Goal: Information Seeking & Learning: Check status

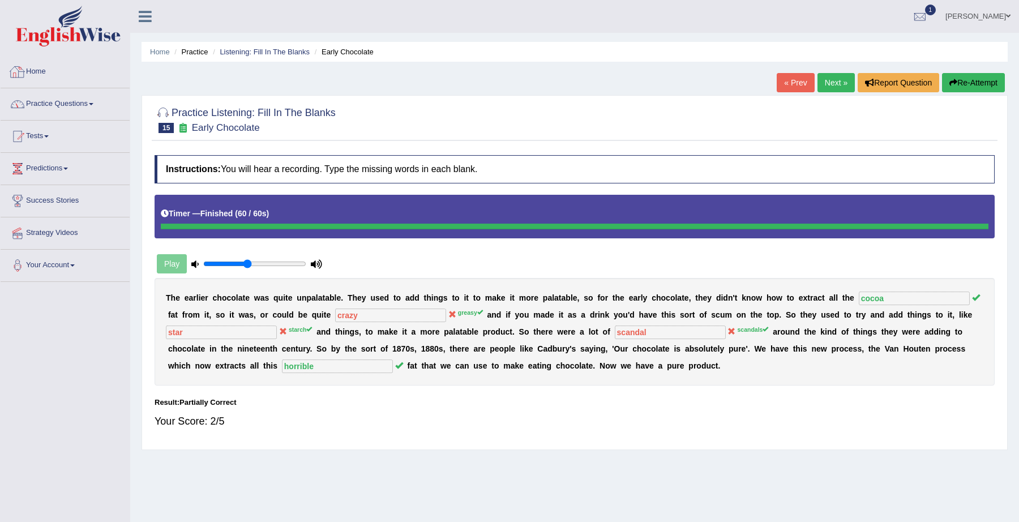
click at [51, 93] on link "Practice Questions" at bounding box center [65, 102] width 129 height 28
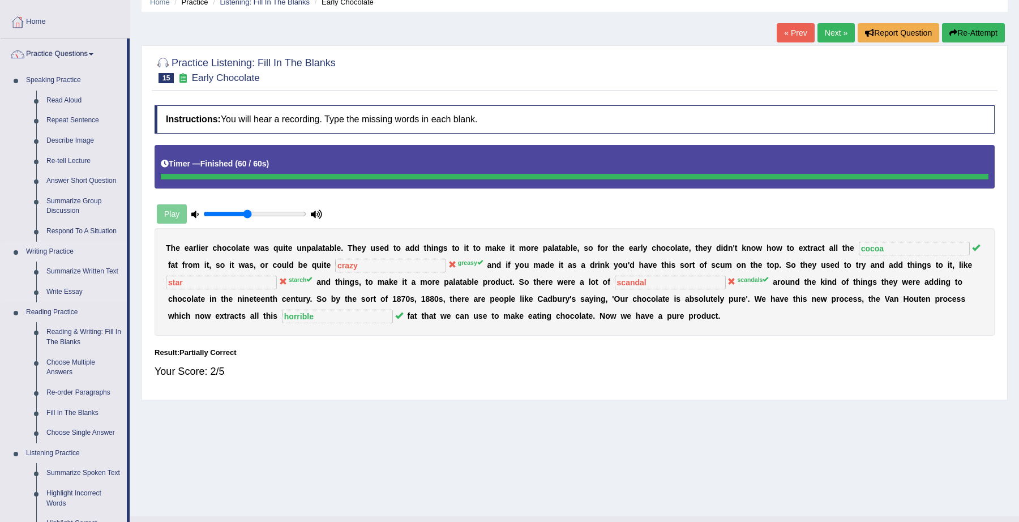
scroll to position [52, 0]
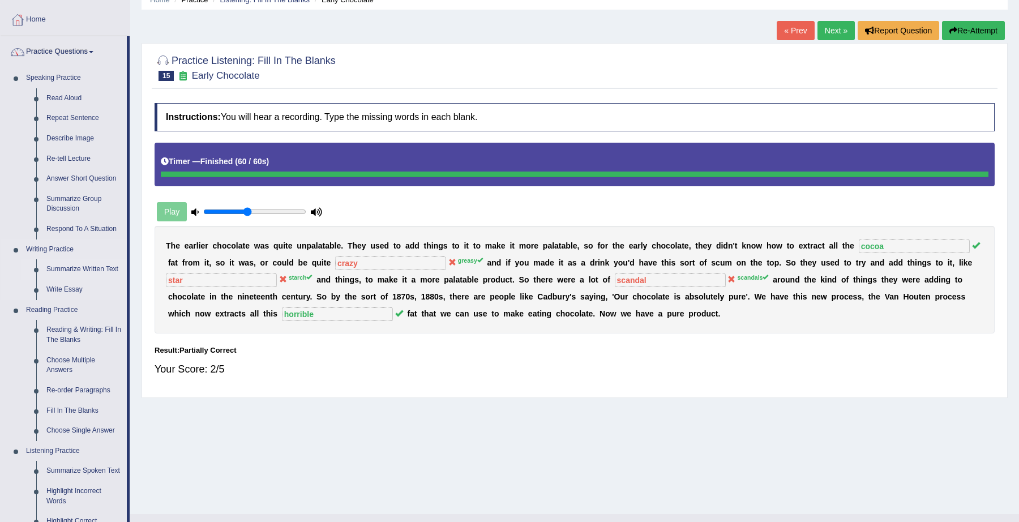
click at [72, 267] on link "Summarize Written Text" at bounding box center [84, 269] width 86 height 20
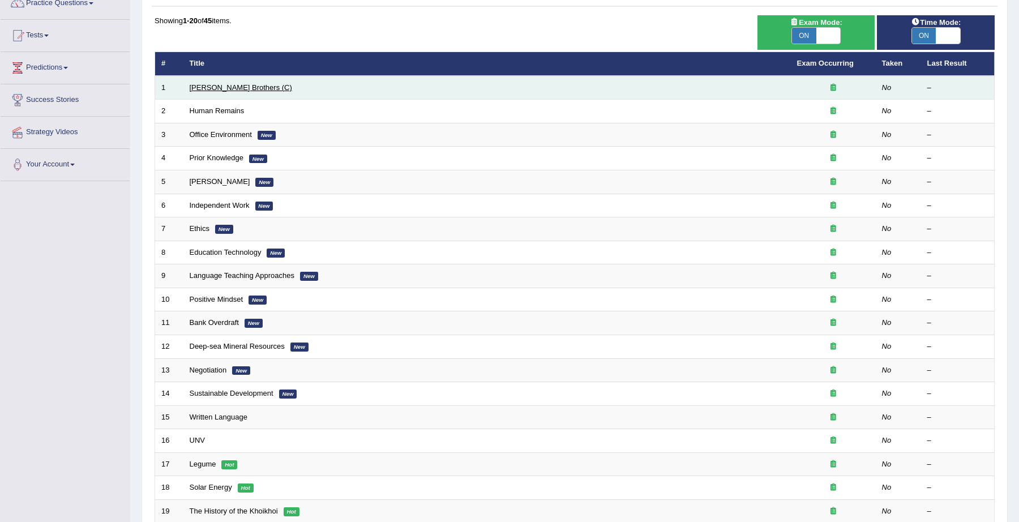
click at [226, 88] on link "[PERSON_NAME] Brothers (C)" at bounding box center [241, 87] width 103 height 8
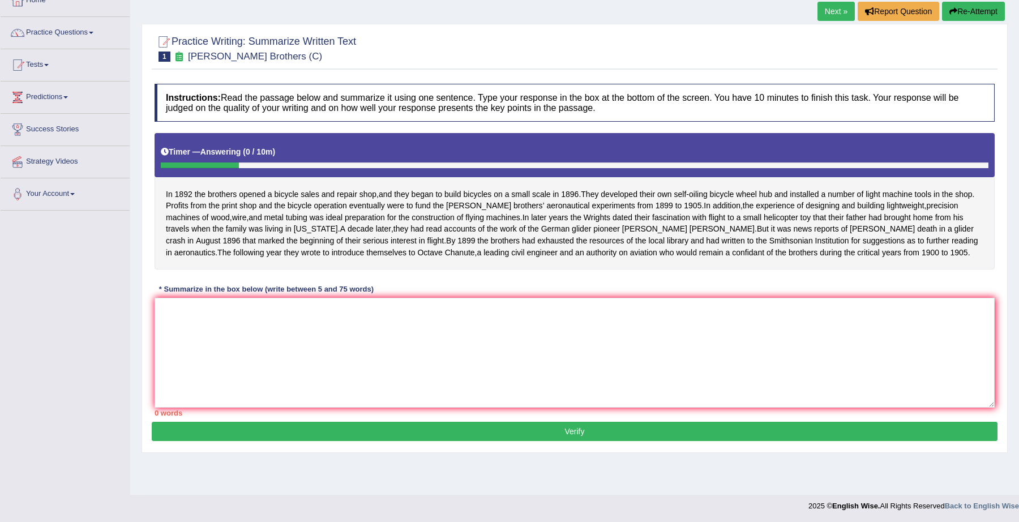
scroll to position [72, 0]
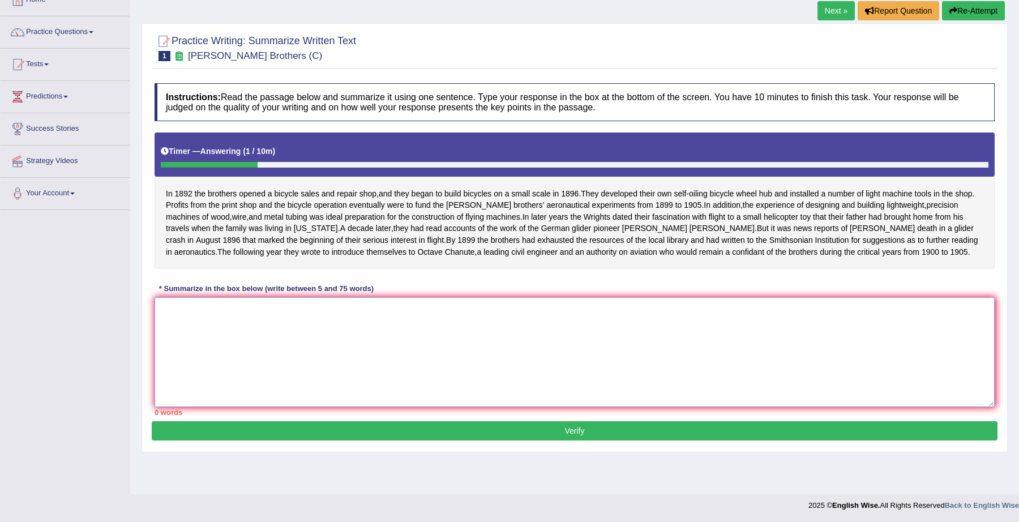
click at [445, 358] on textarea at bounding box center [575, 352] width 840 height 110
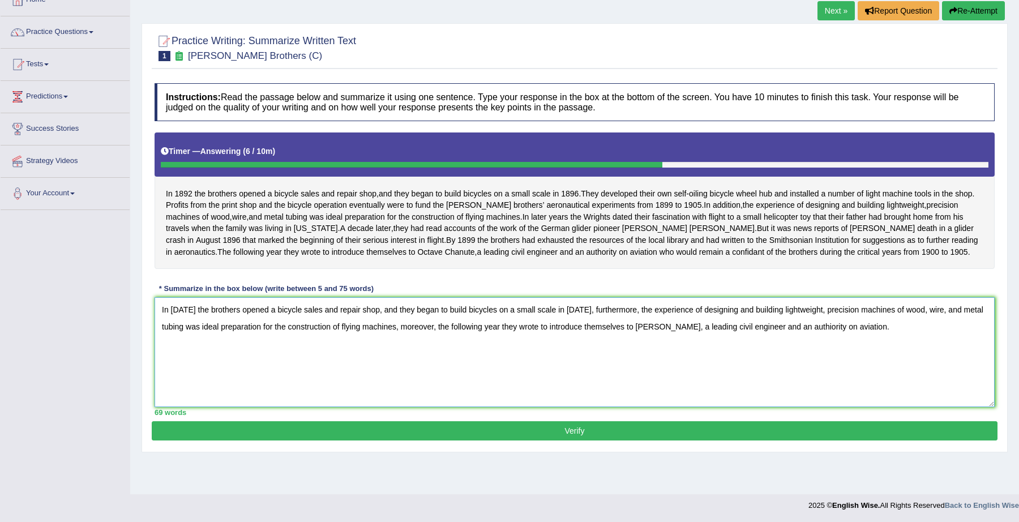
type textarea "In [DATE] the brothers opened a bicycle sales and repair shop, and they began t…"
click at [583, 441] on button "Verify" at bounding box center [575, 430] width 846 height 19
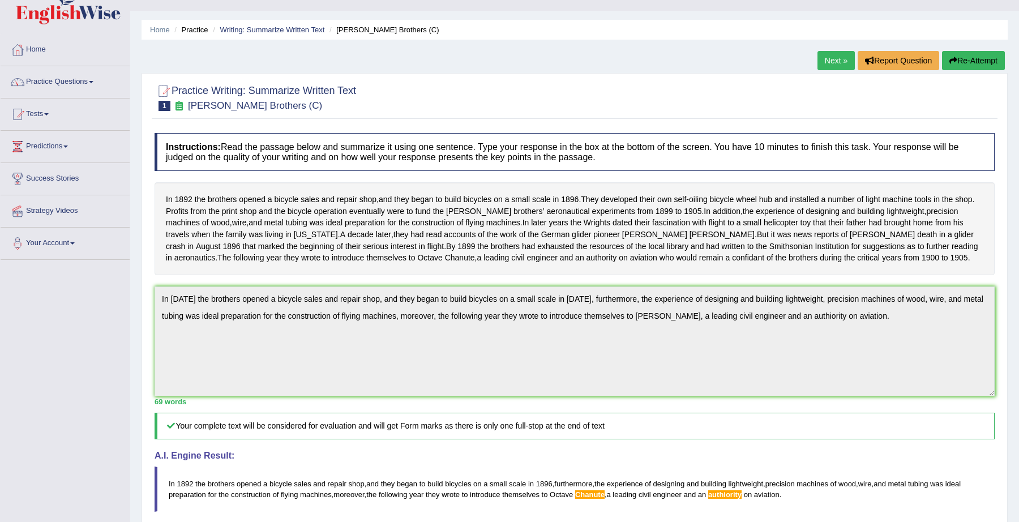
scroll to position [0, 0]
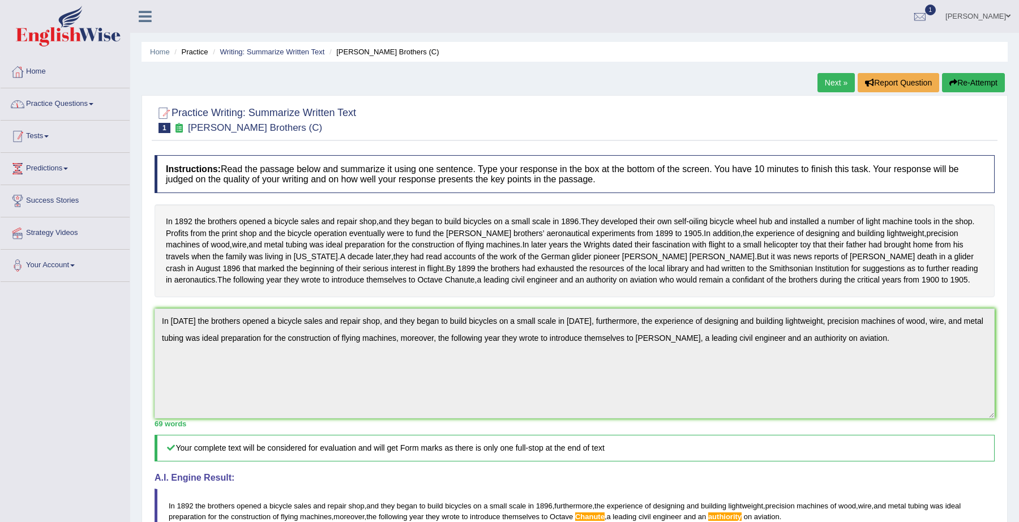
click at [63, 92] on link "Practice Questions" at bounding box center [65, 102] width 129 height 28
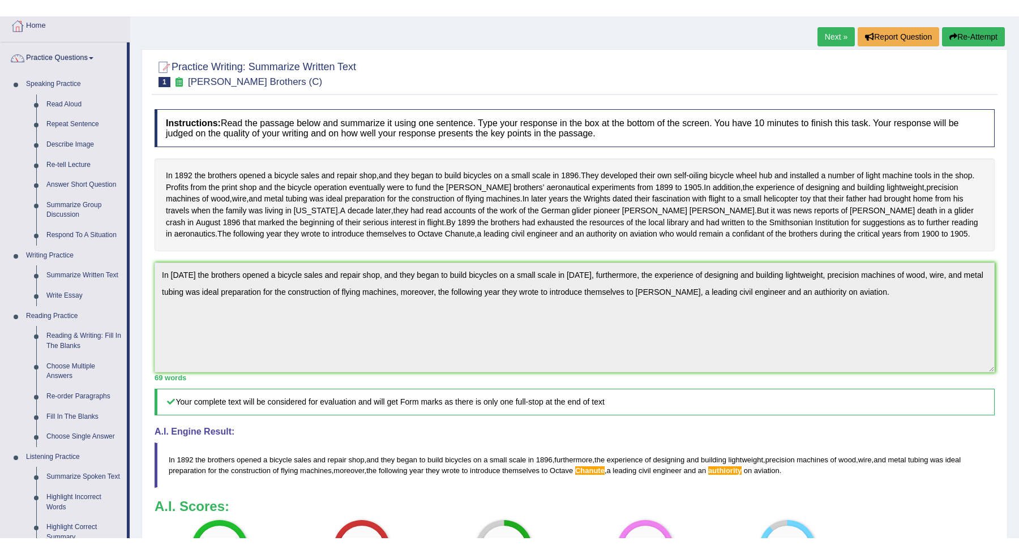
scroll to position [40, 0]
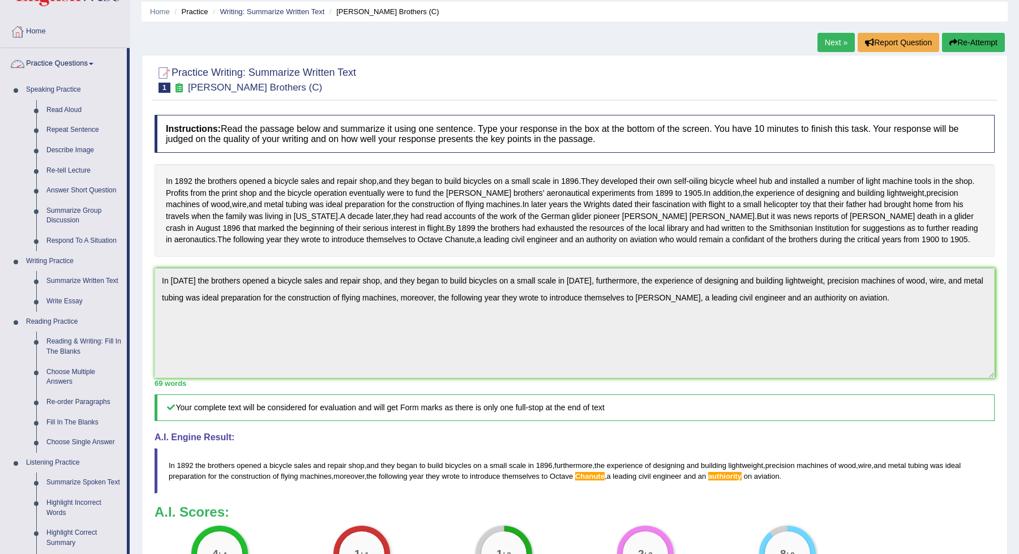
click at [72, 65] on link "Practice Questions" at bounding box center [64, 62] width 126 height 28
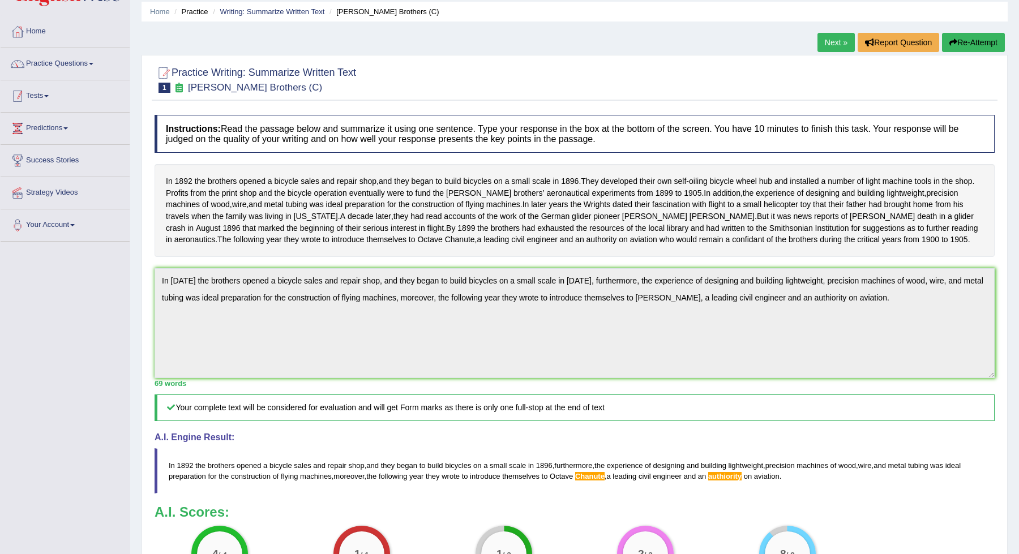
click at [66, 95] on link "Tests" at bounding box center [65, 94] width 129 height 28
click at [68, 122] on link "Take Practice Sectional Test" at bounding box center [74, 122] width 106 height 20
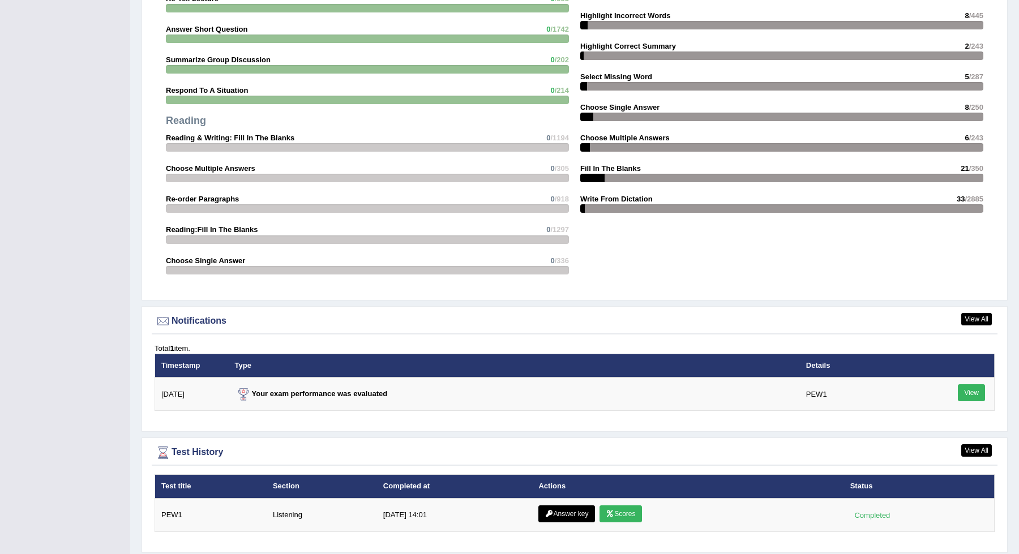
scroll to position [1112, 0]
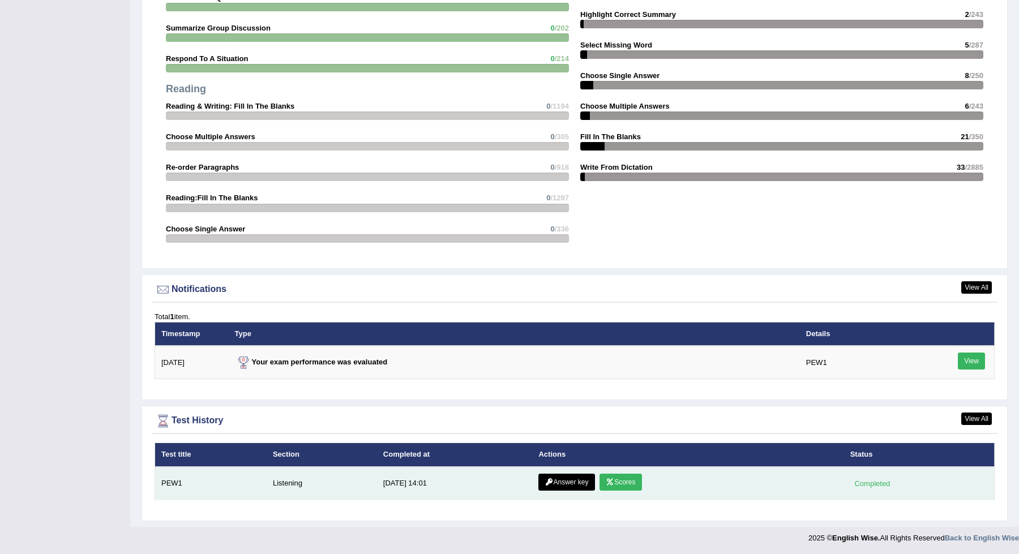
click at [607, 485] on icon at bounding box center [610, 482] width 8 height 7
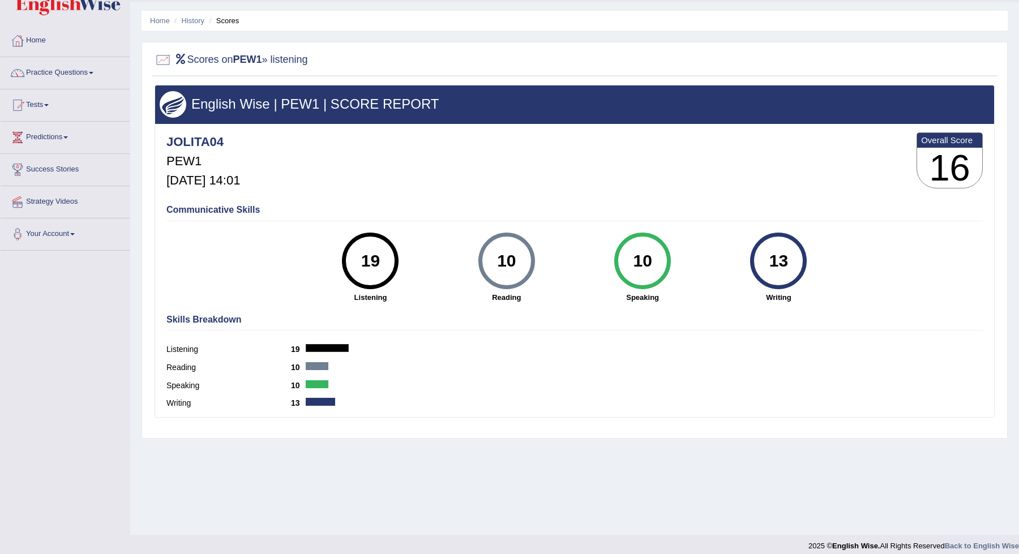
scroll to position [40, 0]
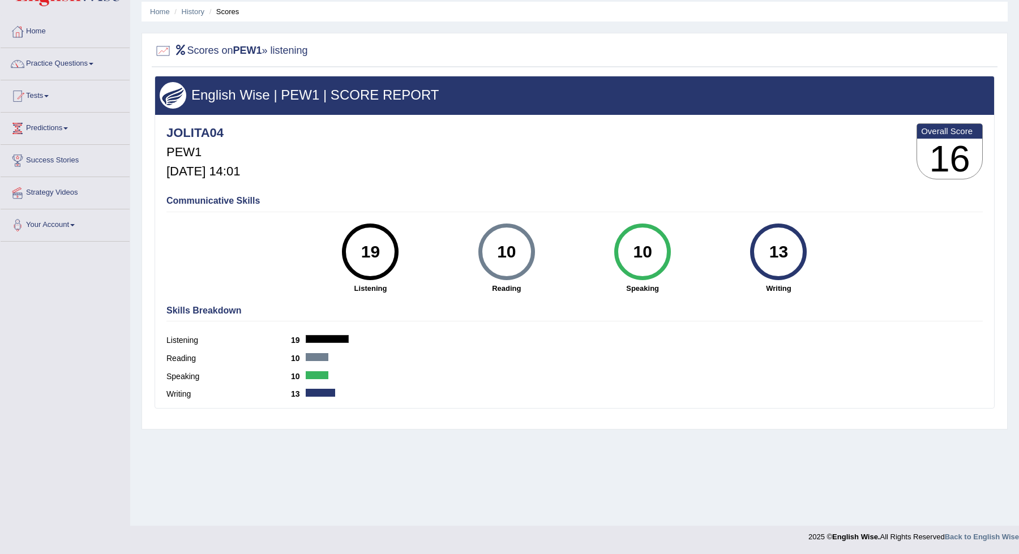
click at [218, 199] on h4 "Communicative Skills" at bounding box center [574, 201] width 817 height 10
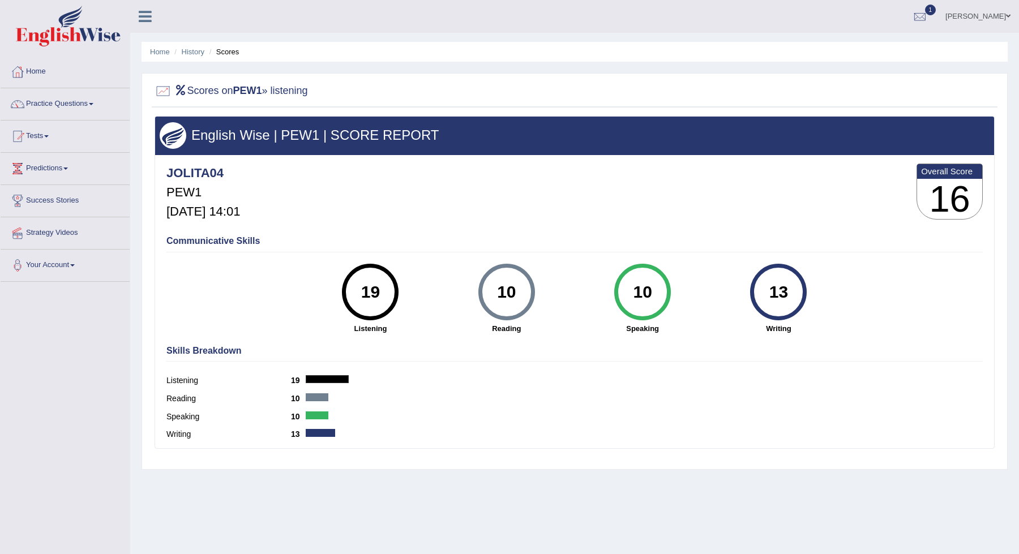
click at [294, 92] on h2 "Scores on PEW1 » listening" at bounding box center [231, 91] width 153 height 17
click at [229, 92] on h2 "Scores on PEW1 » listening" at bounding box center [231, 91] width 153 height 17
drag, startPoint x: 262, startPoint y: 122, endPoint x: 412, endPoint y: 121, distance: 149.5
click at [412, 121] on div "English Wise | PEW1 | SCORE REPORT" at bounding box center [574, 136] width 839 height 38
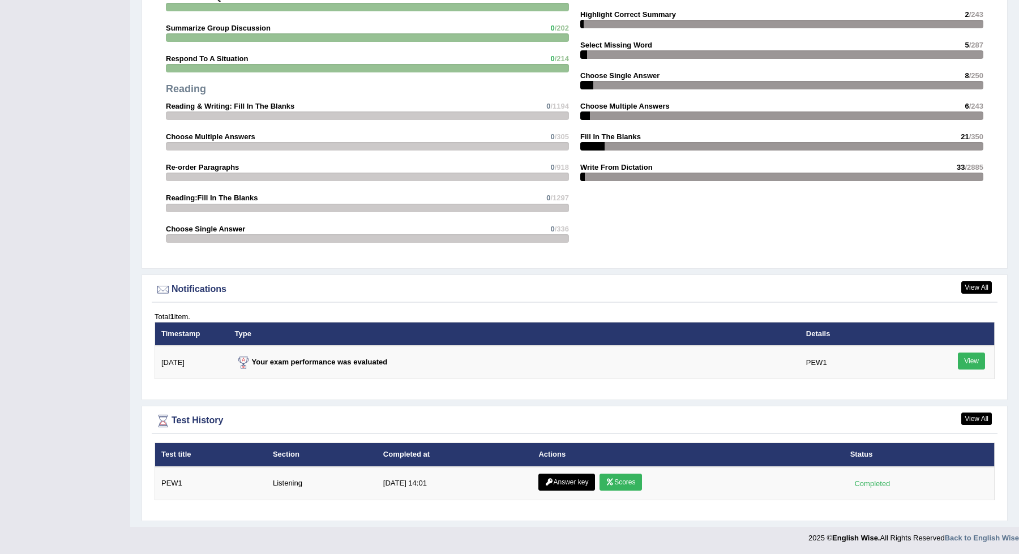
scroll to position [1112, 0]
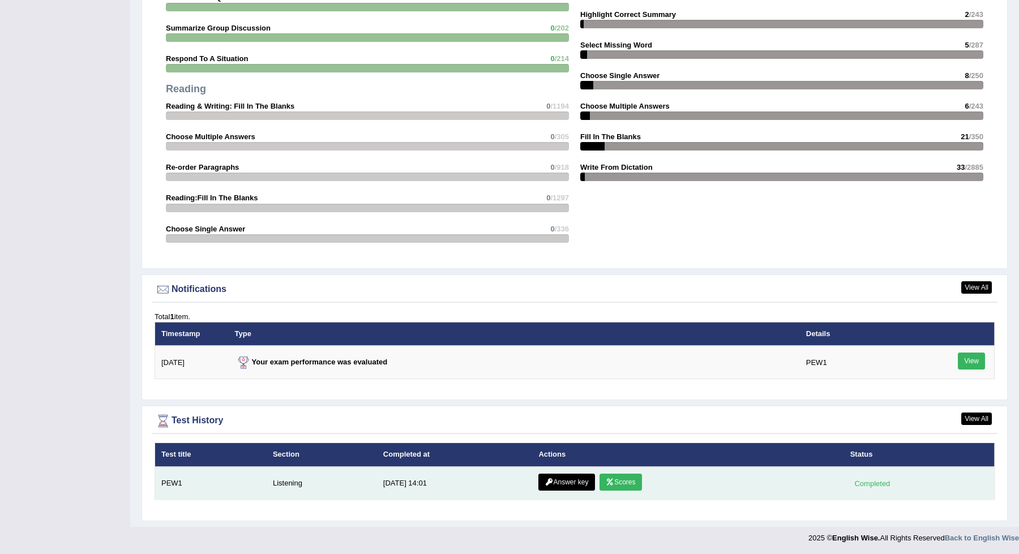
click at [563, 485] on link "Answer key" at bounding box center [567, 482] width 56 height 17
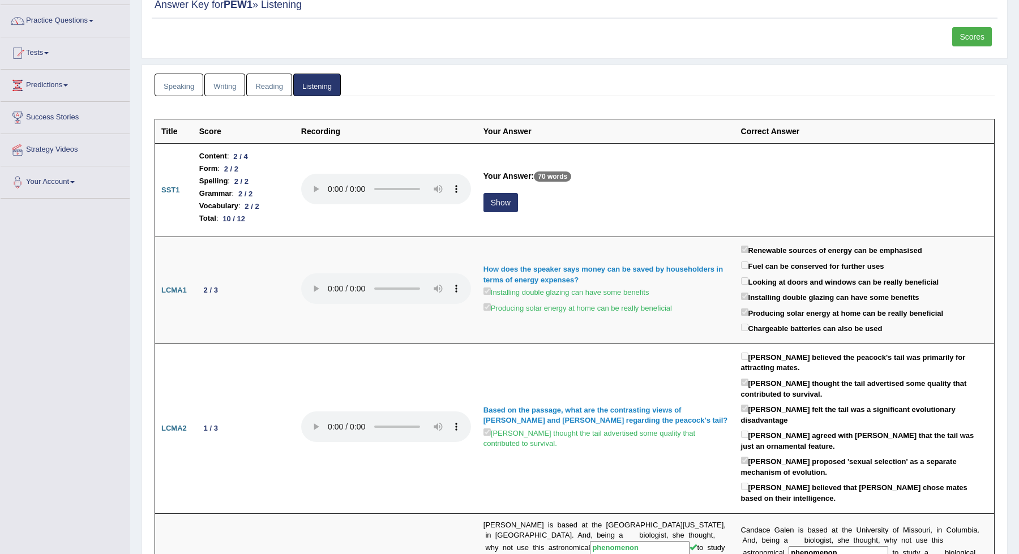
scroll to position [91, 0]
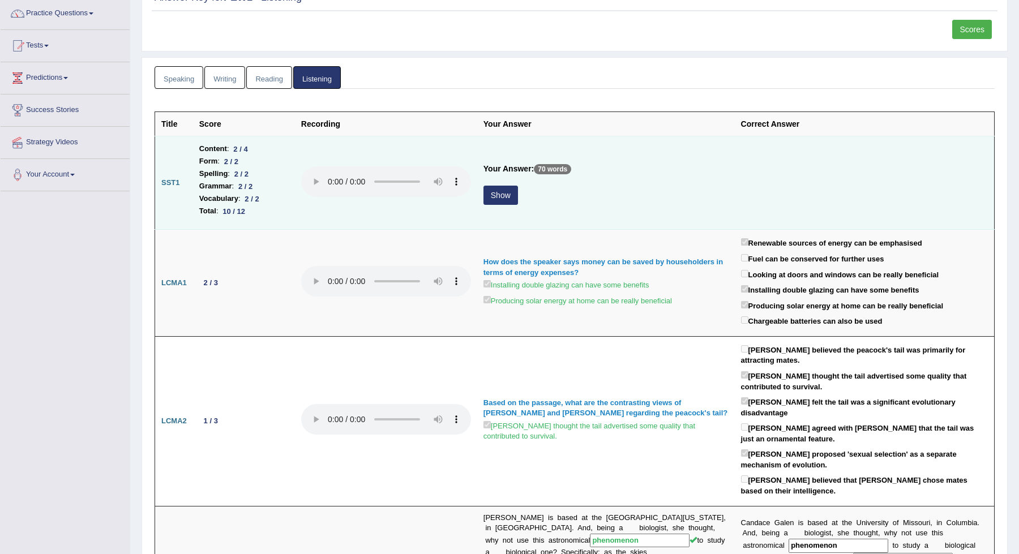
click at [505, 201] on button "Show" at bounding box center [501, 195] width 35 height 19
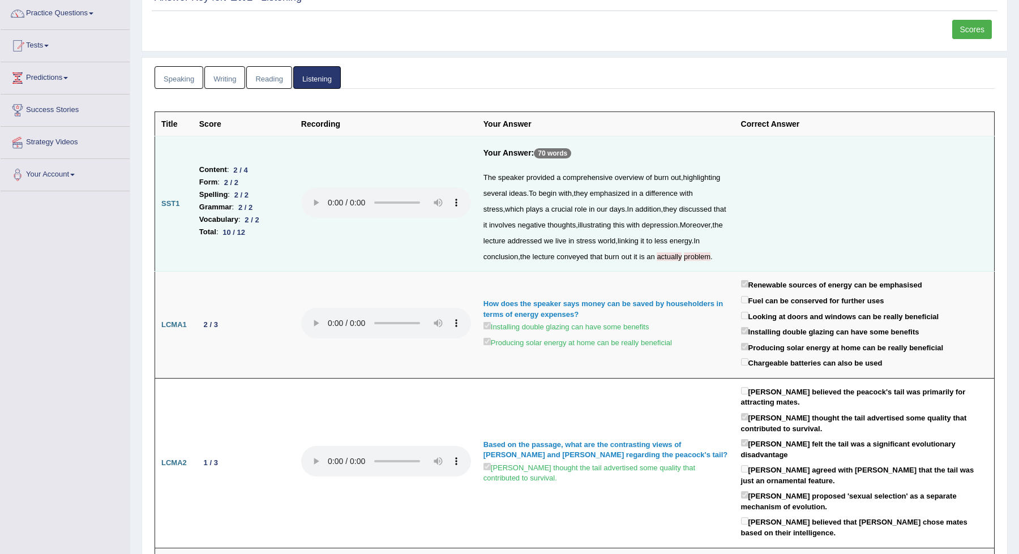
click at [674, 254] on span "actually" at bounding box center [669, 257] width 25 height 8
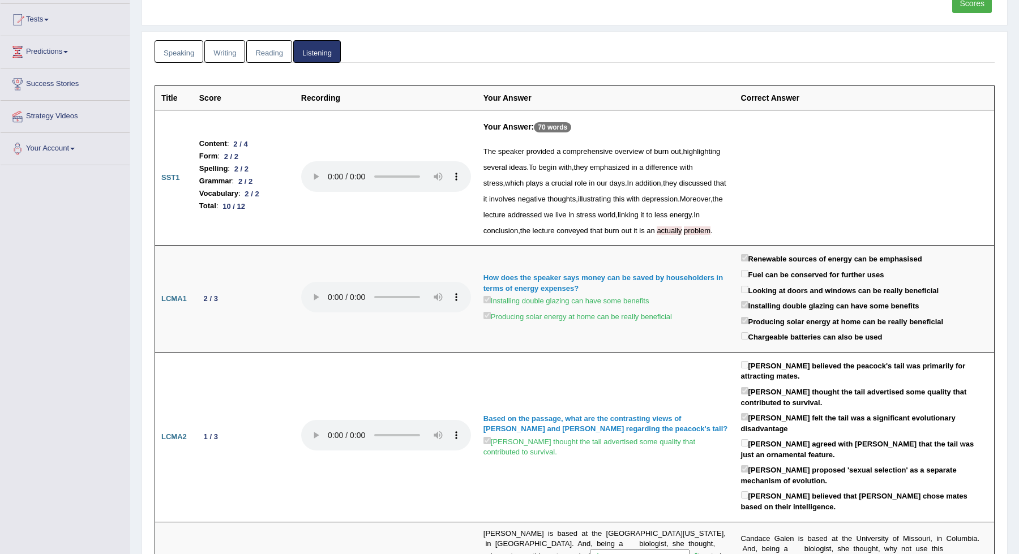
scroll to position [0, 0]
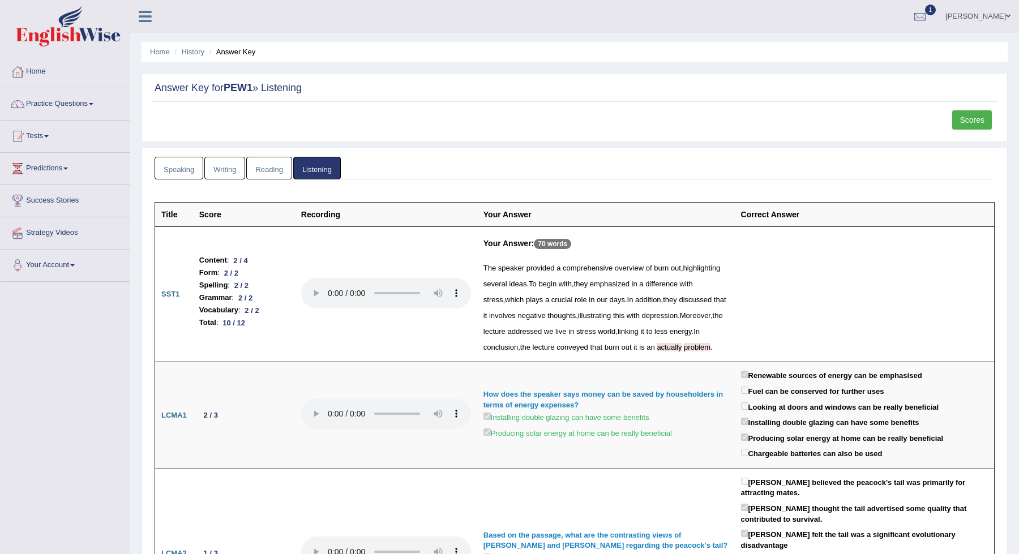
click at [269, 172] on link "Reading" at bounding box center [268, 168] width 45 height 23
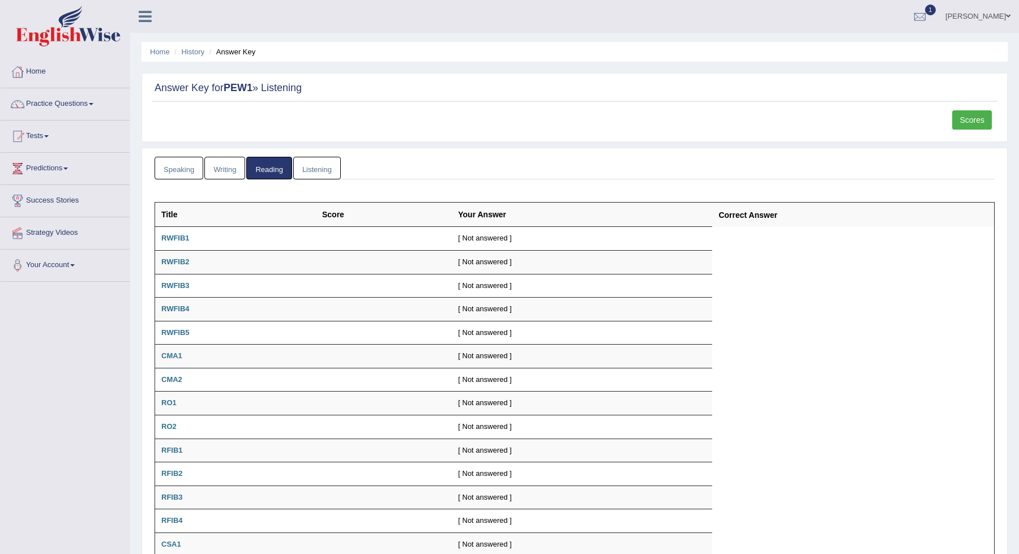
click at [207, 168] on link "Writing" at bounding box center [224, 168] width 41 height 23
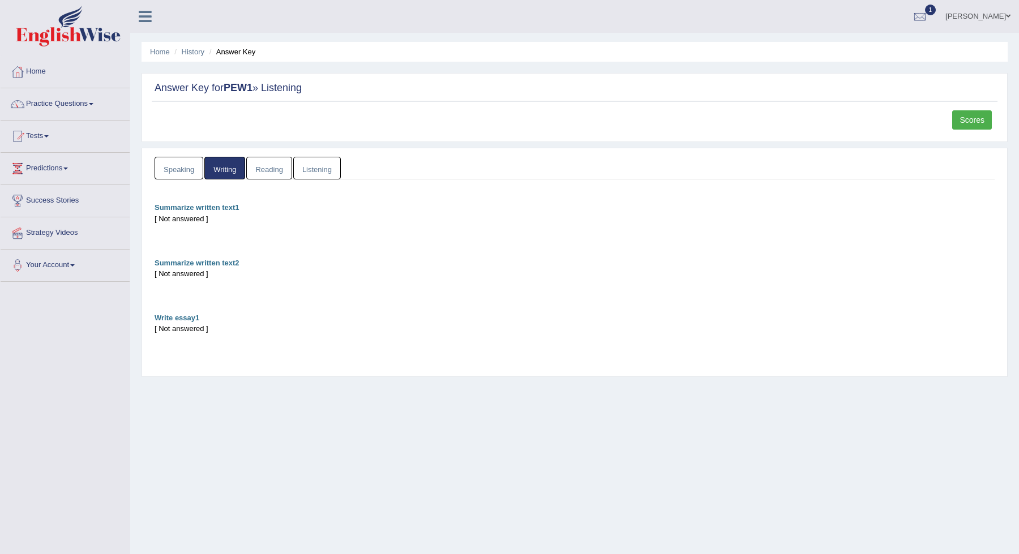
click at [181, 168] on link "Speaking" at bounding box center [179, 168] width 49 height 23
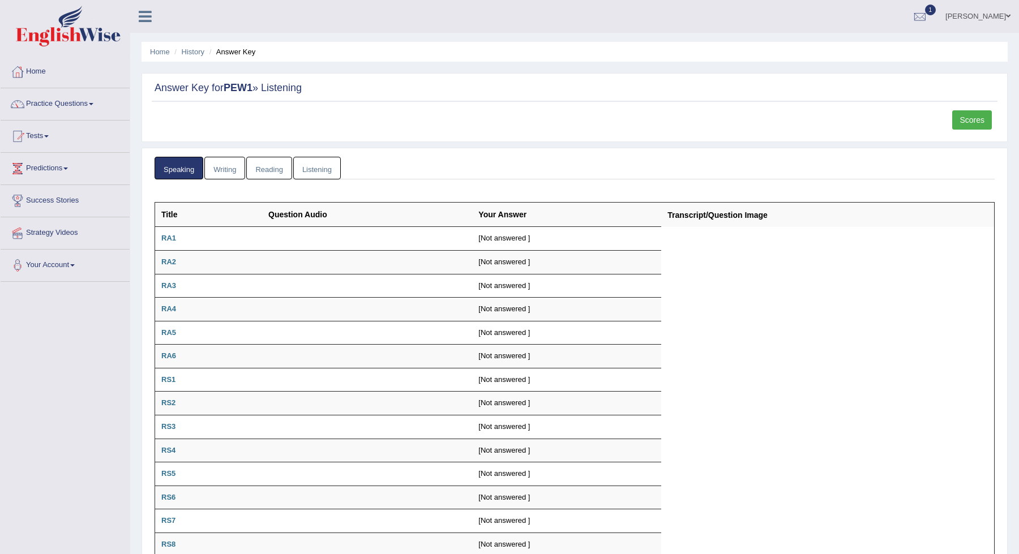
click at [319, 161] on link "Listening" at bounding box center [317, 168] width 48 height 23
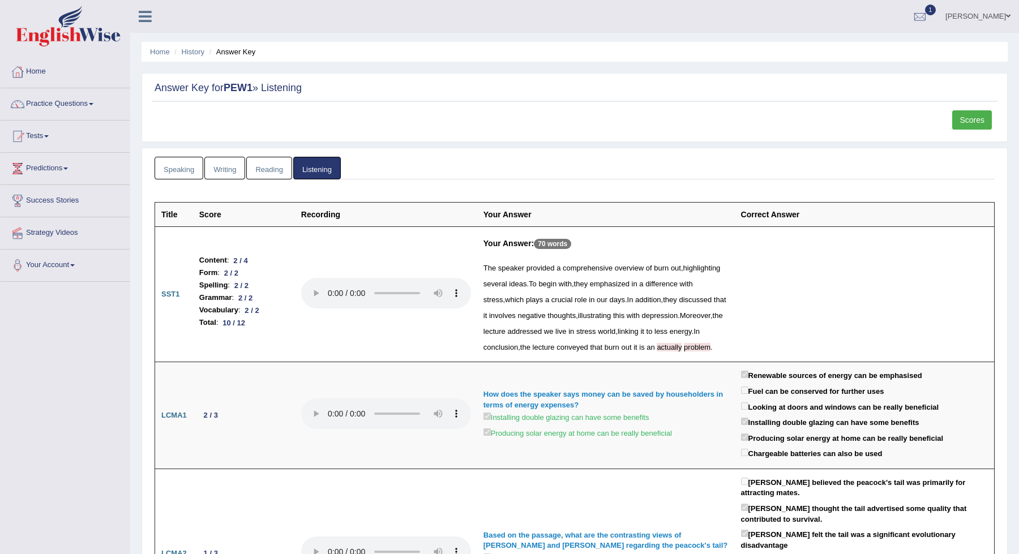
click at [968, 117] on link "Scores" at bounding box center [973, 119] width 40 height 19
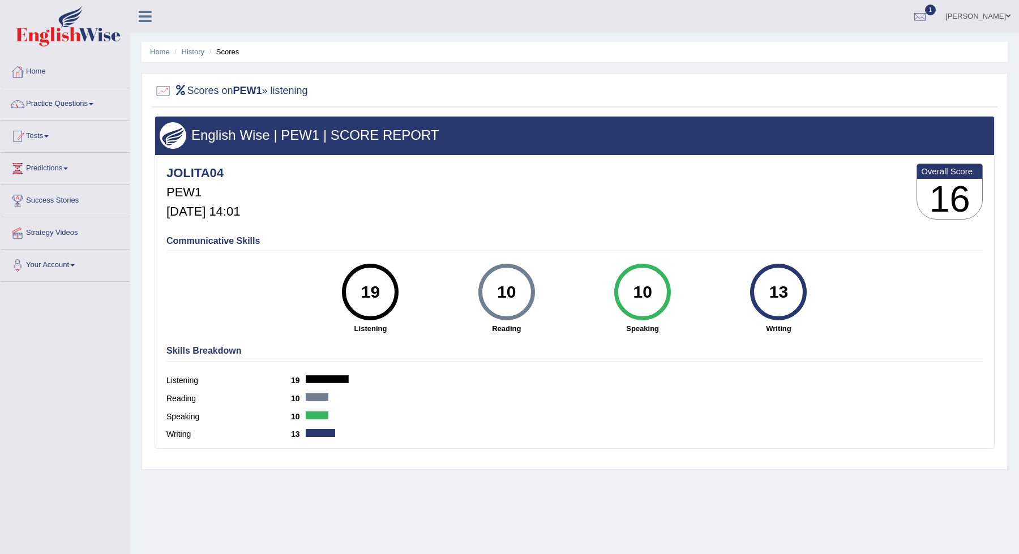
click at [943, 554] on html "Toggle navigation Home Practice Questions Speaking Practice Read Aloud Repeat S…" at bounding box center [509, 277] width 1019 height 554
